Goal: Task Accomplishment & Management: Use online tool/utility

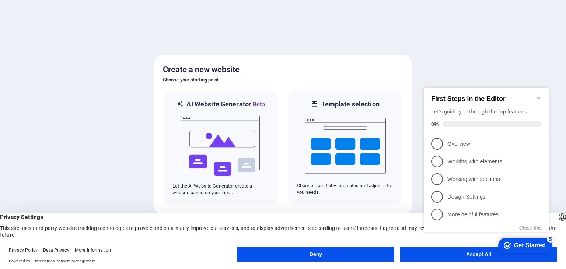
click at [538, 95] on icon "Minimize checklist" at bounding box center [539, 98] width 6 height 6
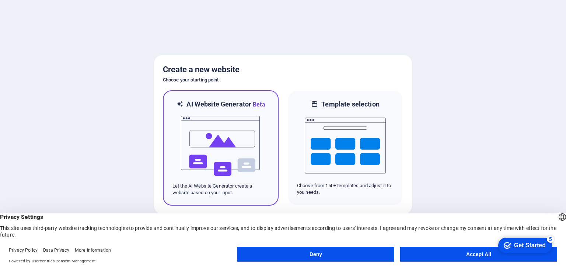
click at [242, 151] on img at bounding box center [220, 146] width 81 height 74
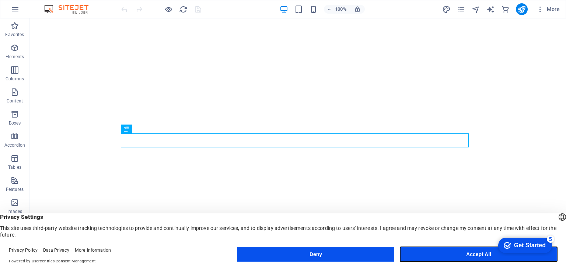
click at [484, 251] on button "Accept All" at bounding box center [478, 254] width 157 height 15
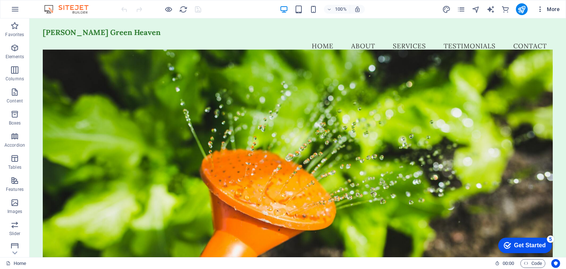
click at [539, 11] on icon "button" at bounding box center [540, 9] width 7 height 7
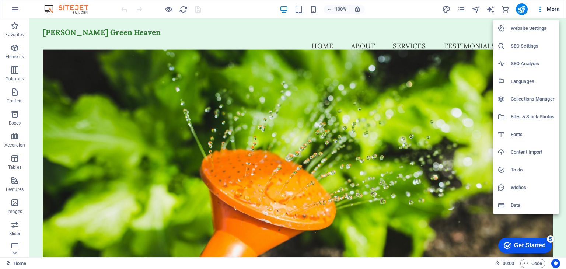
click at [553, 12] on div at bounding box center [283, 134] width 566 height 269
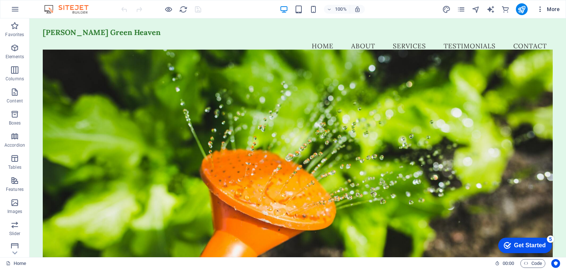
click at [553, 11] on span "More" at bounding box center [548, 9] width 23 height 7
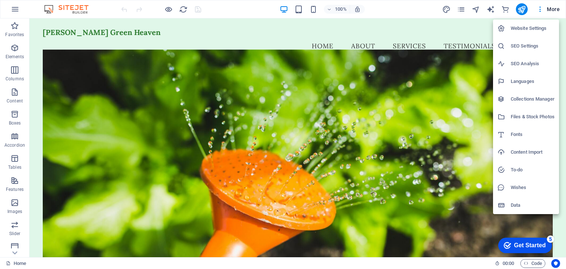
click at [451, 14] on div at bounding box center [283, 134] width 566 height 269
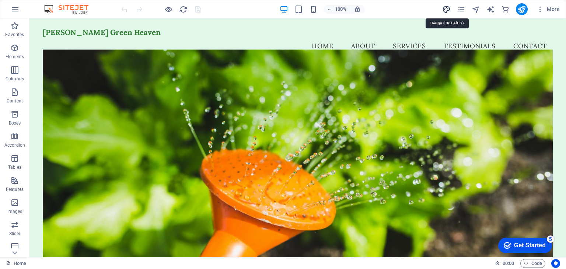
click at [443, 9] on icon "design" at bounding box center [446, 9] width 8 height 8
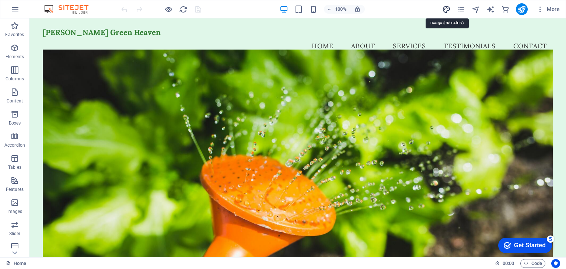
select select "px"
select select "200"
select select "px"
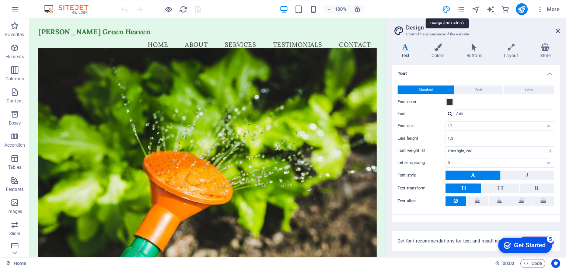
click at [443, 9] on icon "design" at bounding box center [446, 9] width 8 height 8
click at [214, 81] on figure at bounding box center [217, 164] width 356 height 229
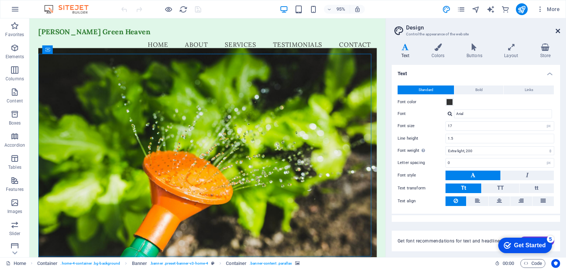
click at [559, 33] on icon at bounding box center [558, 31] width 4 height 6
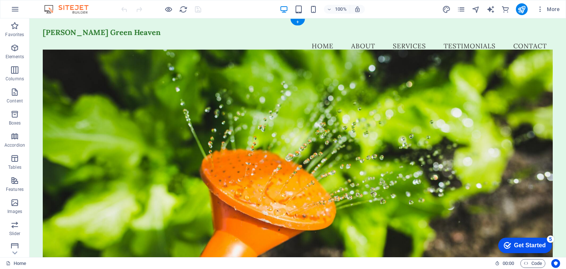
click at [199, 92] on figure at bounding box center [298, 158] width 510 height 217
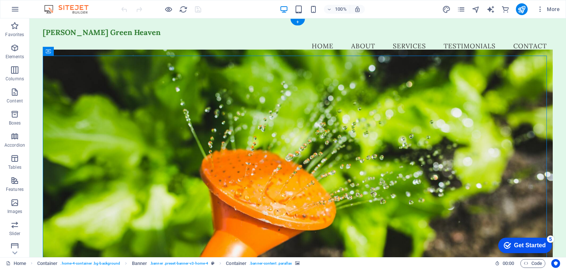
click at [89, 75] on figure at bounding box center [298, 158] width 510 height 217
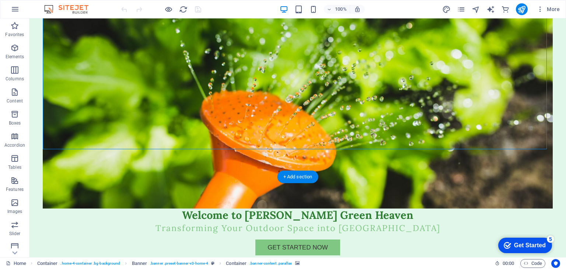
scroll to position [113, 0]
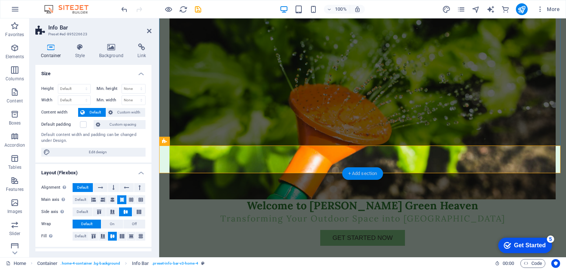
click at [357, 171] on div "+ Add section" at bounding box center [362, 173] width 41 height 13
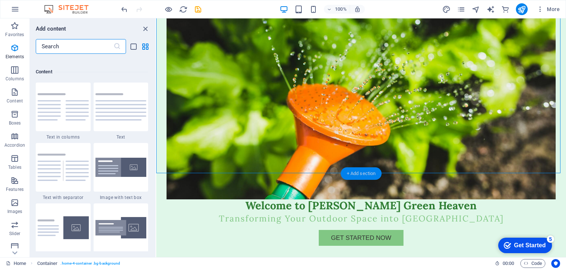
scroll to position [1289, 0]
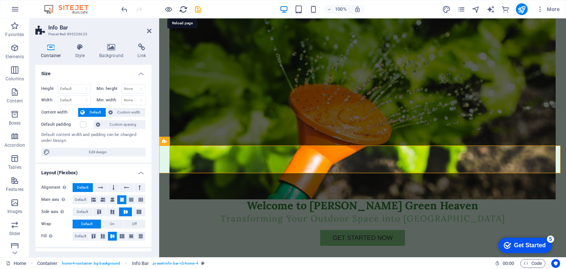
drag, startPoint x: 181, startPoint y: 10, endPoint x: 315, endPoint y: 21, distance: 134.6
click at [181, 10] on icon "reload" at bounding box center [183, 9] width 8 height 8
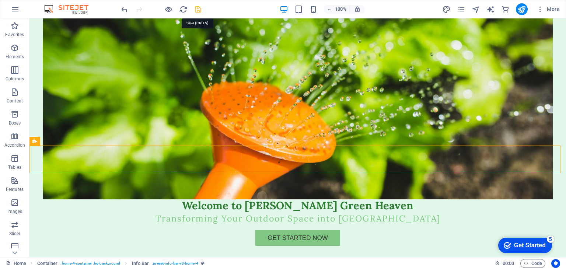
click at [198, 8] on icon "save" at bounding box center [198, 9] width 8 height 8
